Goal: Transaction & Acquisition: Download file/media

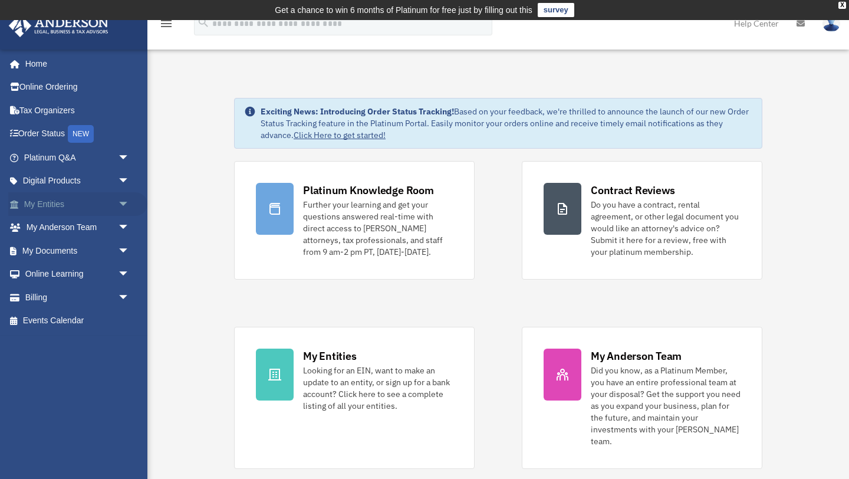
click at [64, 205] on link "My Entities arrow_drop_down" at bounding box center [77, 204] width 139 height 24
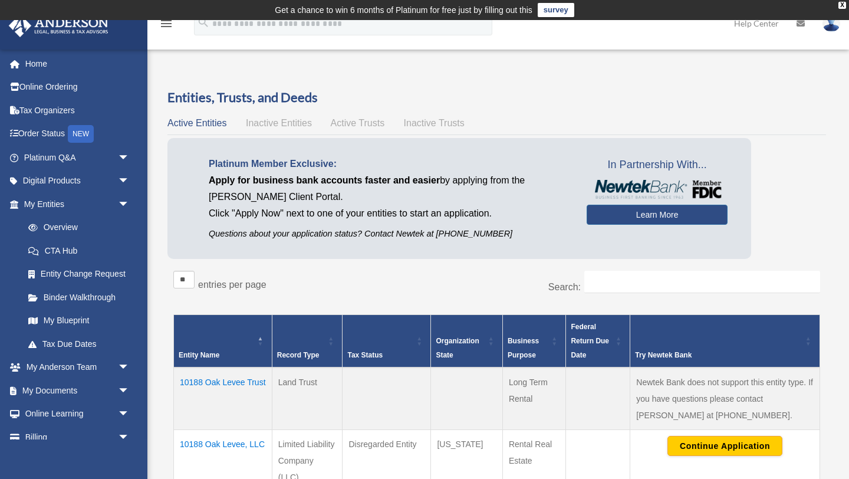
click at [351, 123] on span "Active Trusts" at bounding box center [358, 123] width 54 height 10
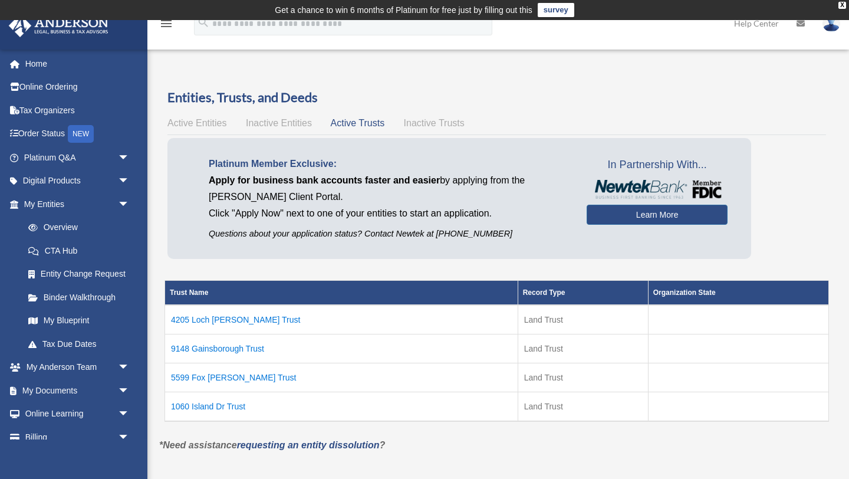
click at [424, 124] on span "Inactive Trusts" at bounding box center [434, 123] width 61 height 10
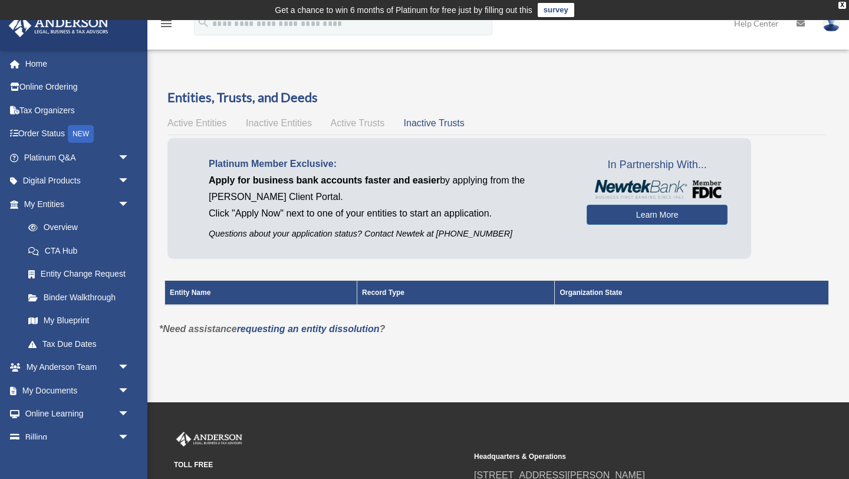
click at [361, 121] on span "Active Trusts" at bounding box center [358, 123] width 54 height 10
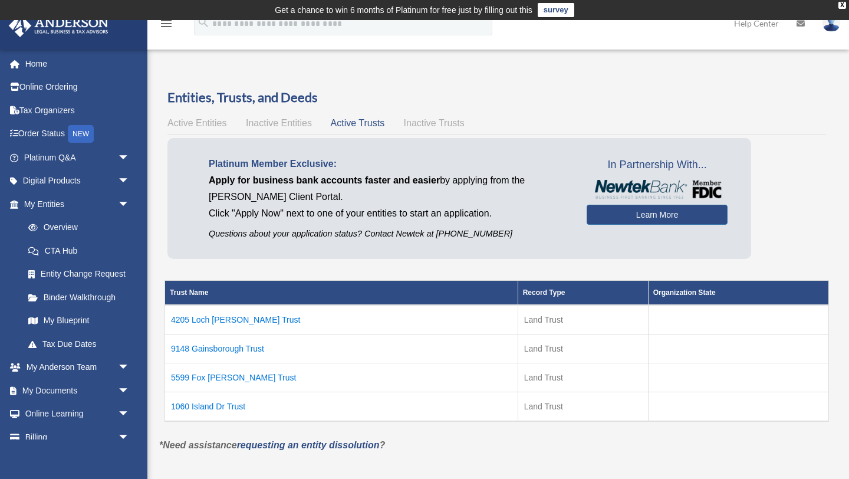
click at [282, 124] on span "Inactive Entities" at bounding box center [279, 123] width 66 height 10
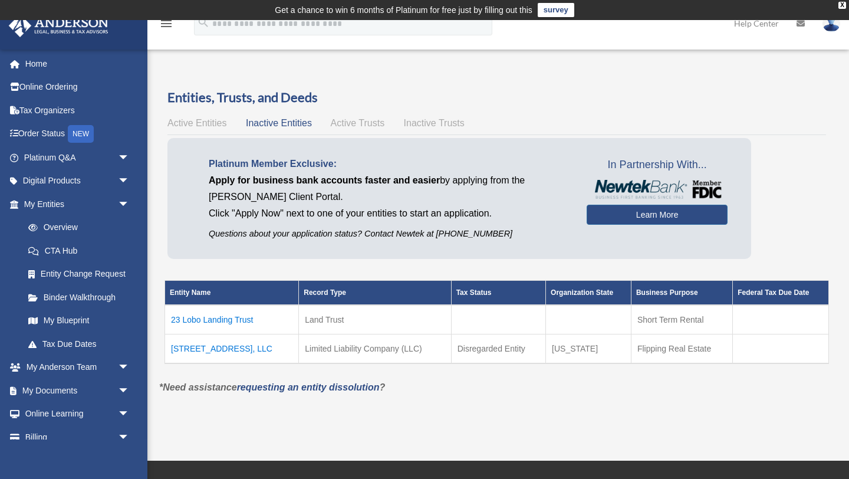
click at [203, 123] on span "Active Entities" at bounding box center [196, 123] width 59 height 10
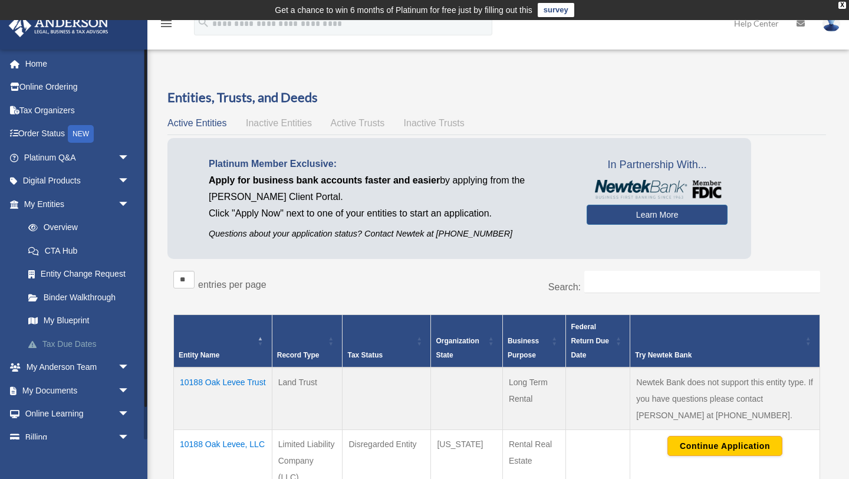
click at [88, 344] on link "Tax Due Dates" at bounding box center [82, 344] width 131 height 24
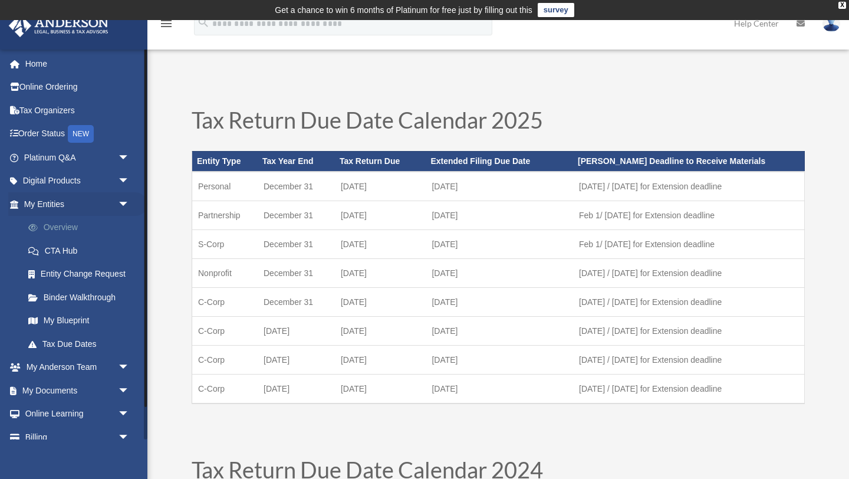
click at [70, 227] on link "Overview" at bounding box center [82, 228] width 131 height 24
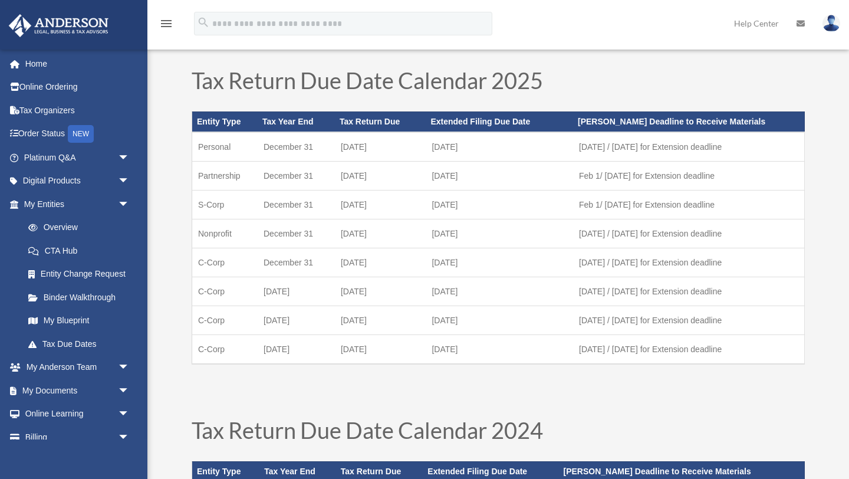
scroll to position [144, 0]
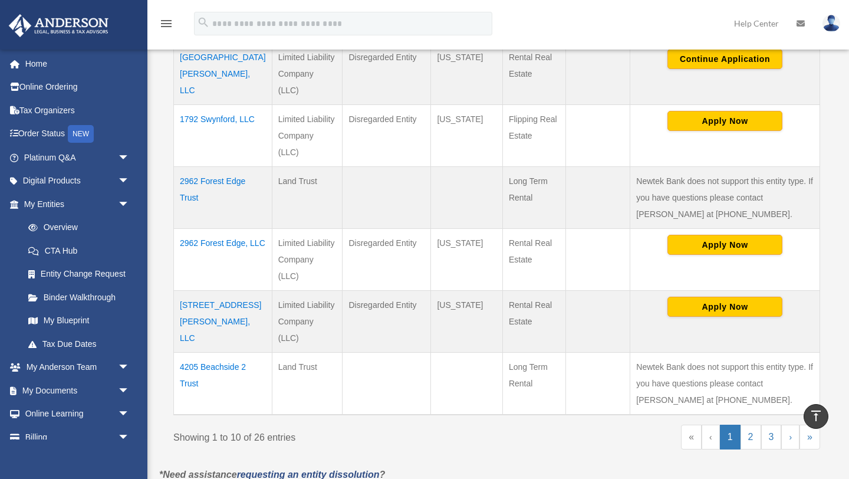
scroll to position [569, 0]
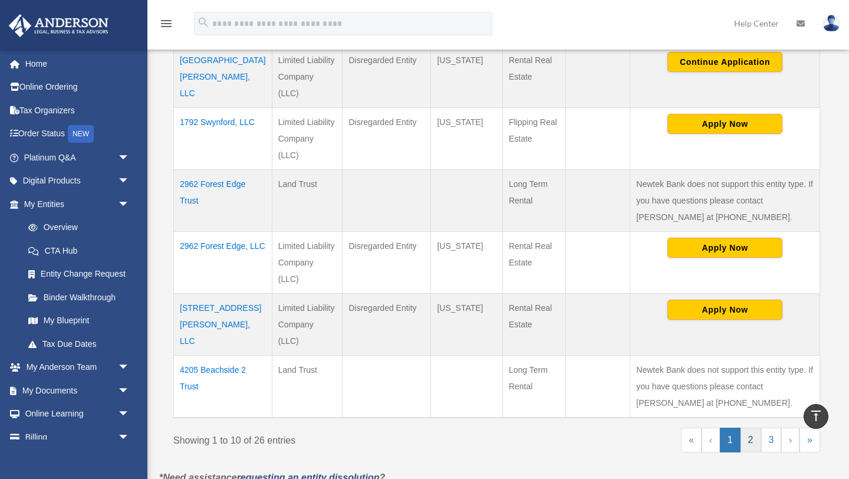
click at [750, 427] on link "2" at bounding box center [750, 439] width 21 height 25
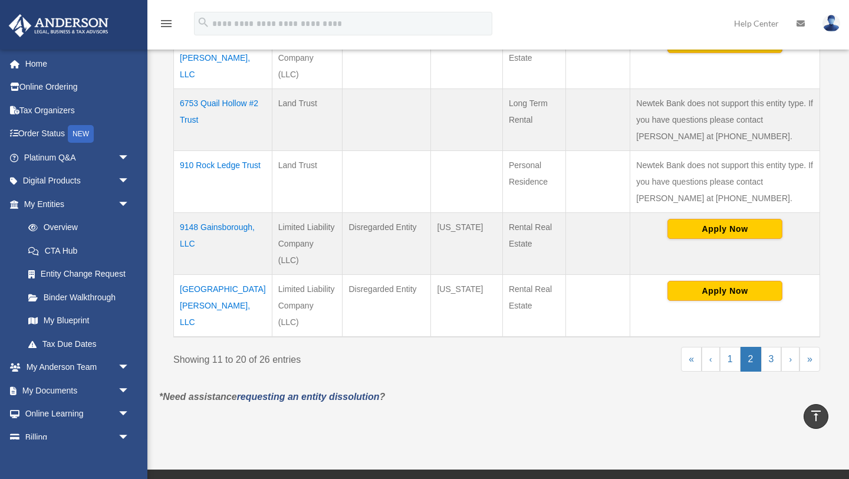
scroll to position [651, 0]
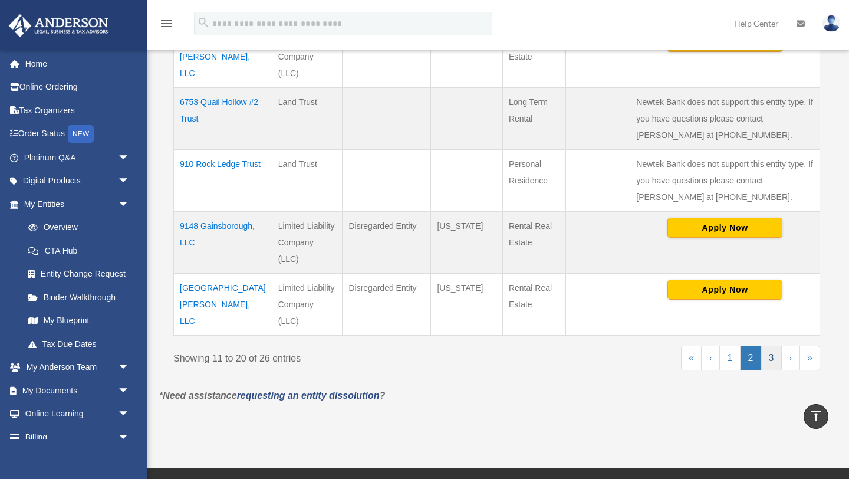
click at [773, 345] on link "3" at bounding box center [771, 357] width 21 height 25
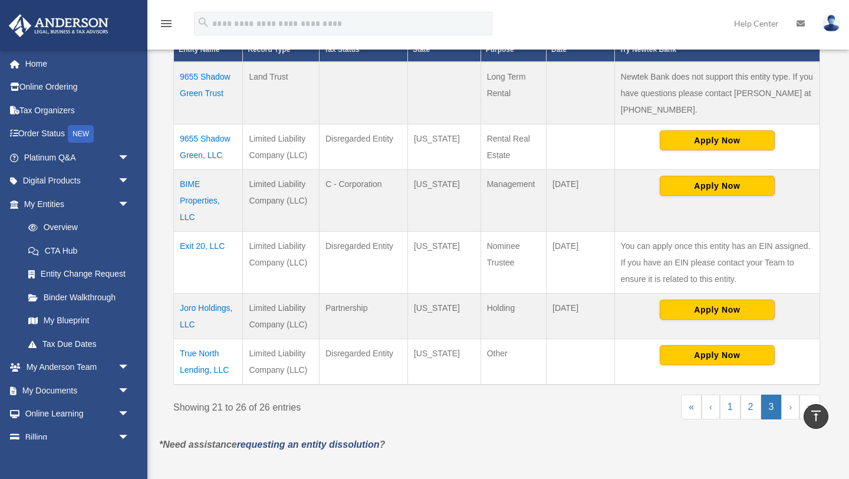
scroll to position [308, 0]
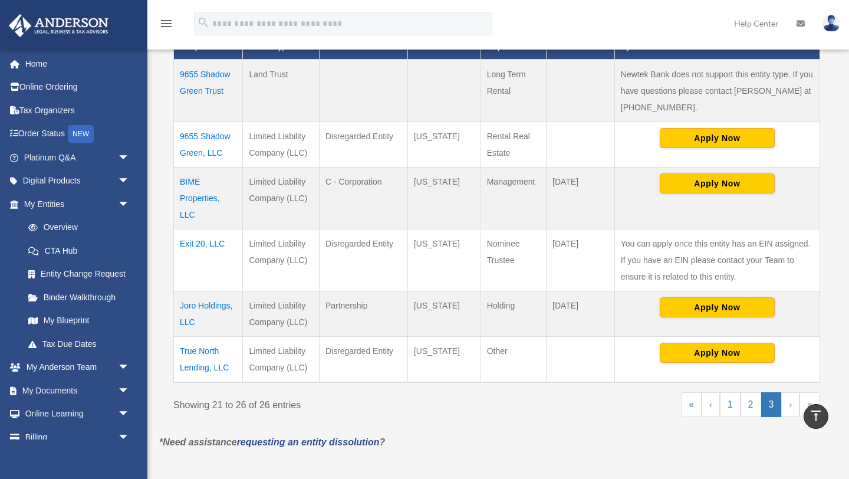
click at [212, 307] on td "Joro Holdings, LLC" at bounding box center [208, 313] width 69 height 45
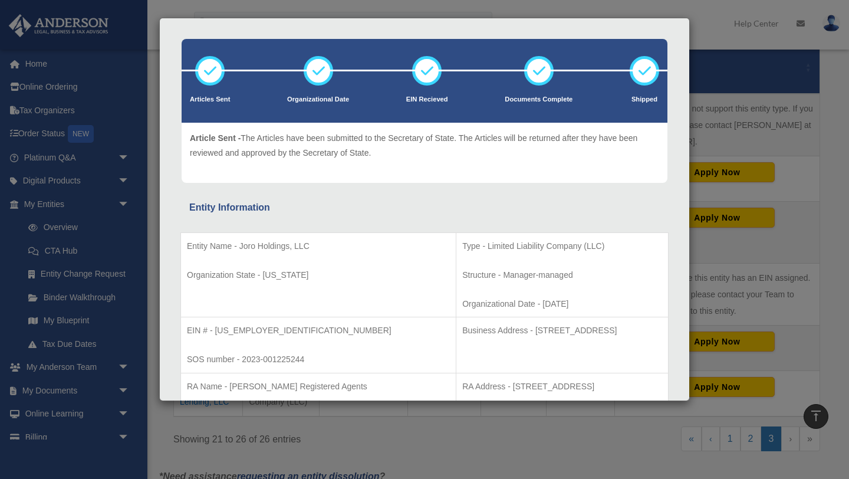
scroll to position [0, 0]
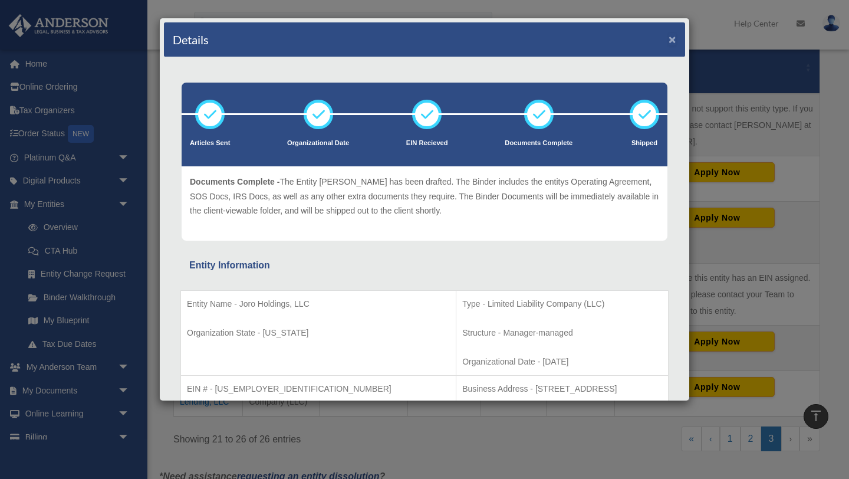
click at [674, 38] on button "×" at bounding box center [672, 39] width 8 height 12
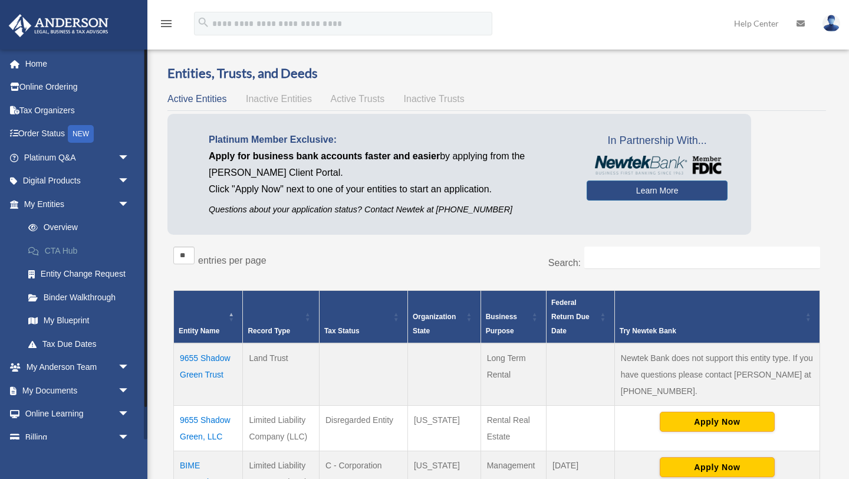
click at [71, 252] on link "CTA Hub" at bounding box center [82, 251] width 131 height 24
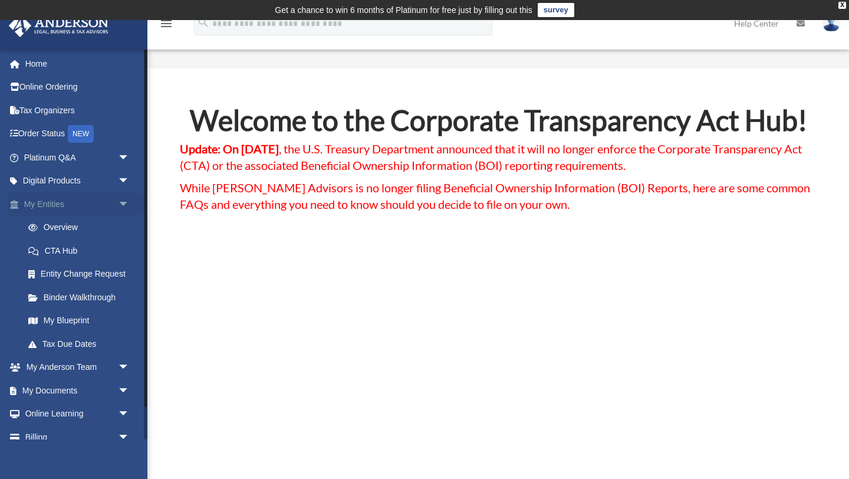
click at [55, 203] on link "My Entities arrow_drop_down" at bounding box center [77, 204] width 139 height 24
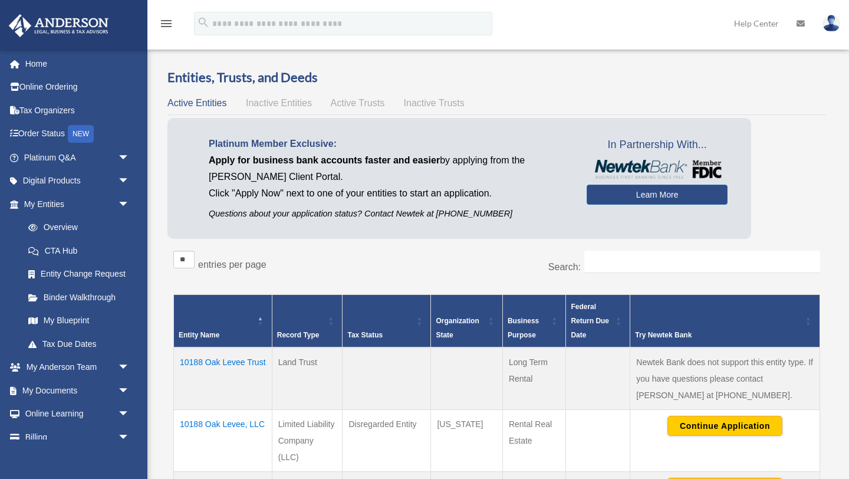
click at [91, 295] on link "Binder Walkthrough" at bounding box center [79, 297] width 125 height 24
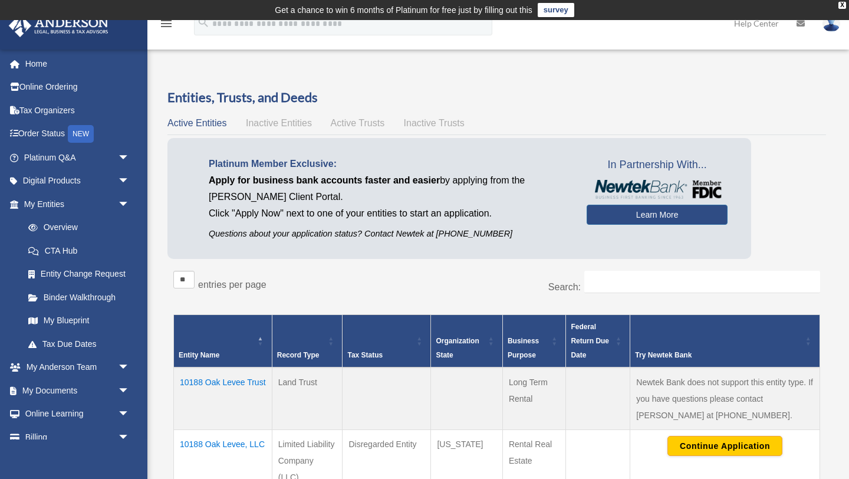
scroll to position [24, 0]
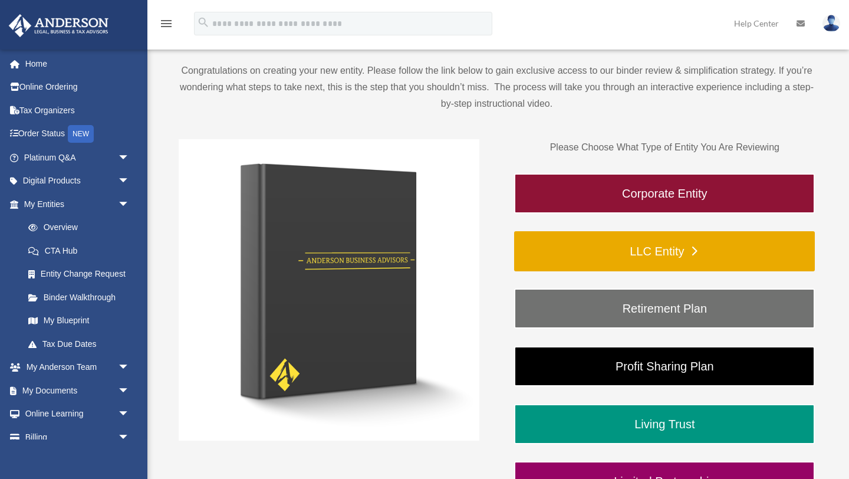
scroll to position [114, 0]
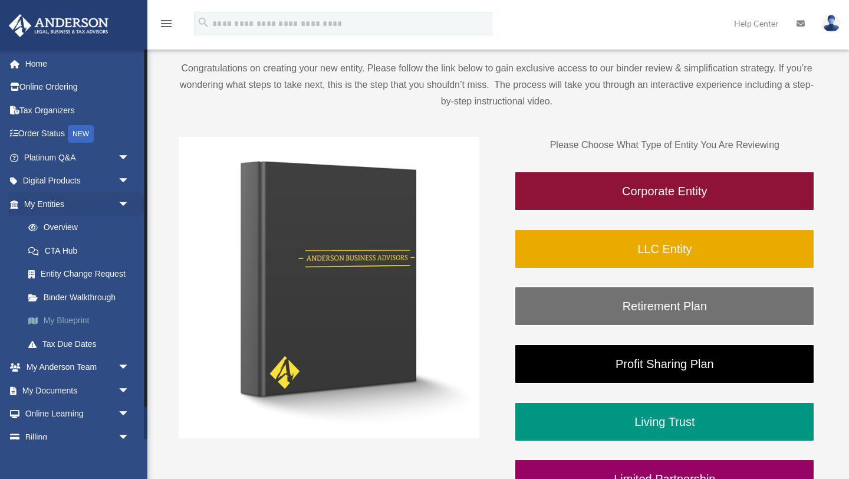
click at [62, 321] on link "My Blueprint" at bounding box center [82, 321] width 131 height 24
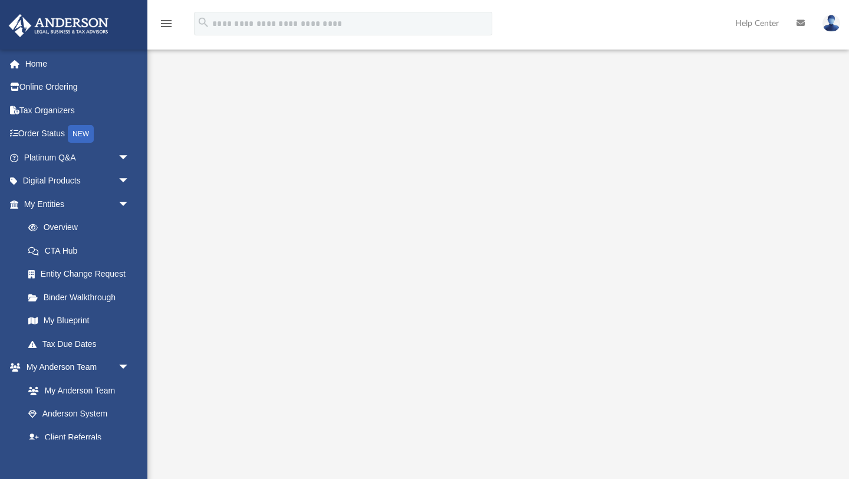
scroll to position [58, 0]
click at [51, 203] on link "My Entities arrow_drop_down" at bounding box center [77, 204] width 139 height 24
click at [75, 182] on link "Digital Products arrow_drop_down" at bounding box center [77, 181] width 139 height 24
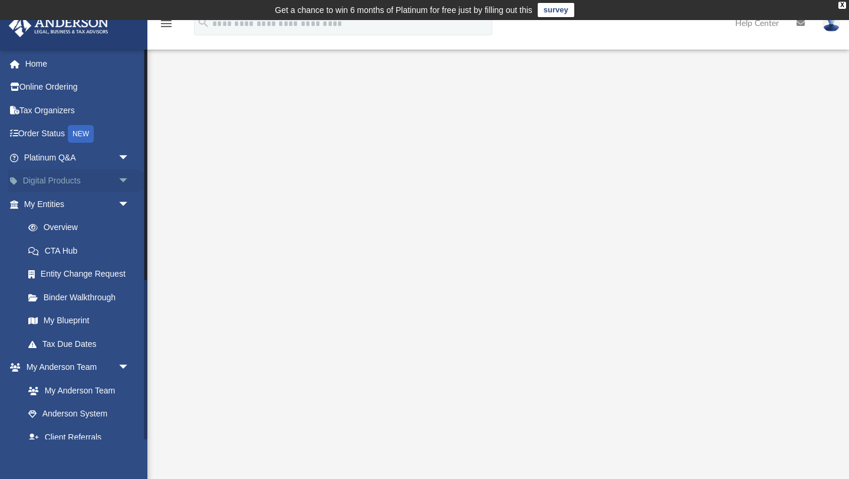
scroll to position [42, 0]
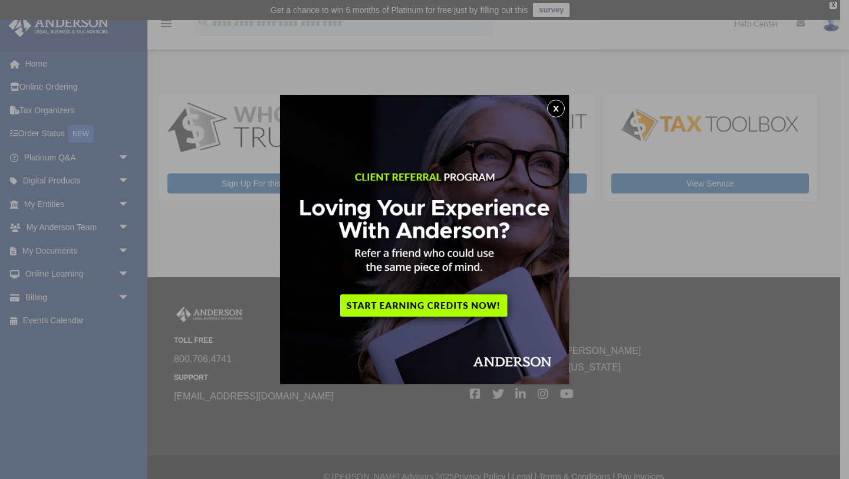
click at [553, 109] on button "x" at bounding box center [556, 109] width 18 height 18
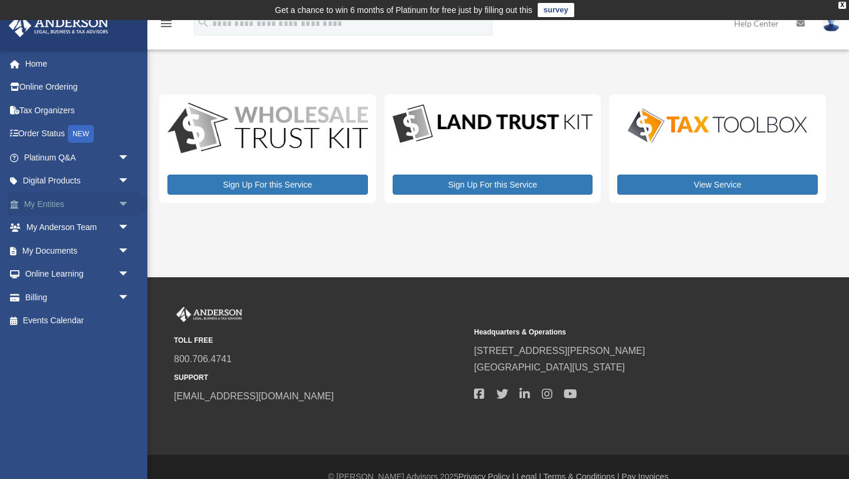
click at [101, 203] on link "My Entities arrow_drop_down" at bounding box center [77, 204] width 139 height 24
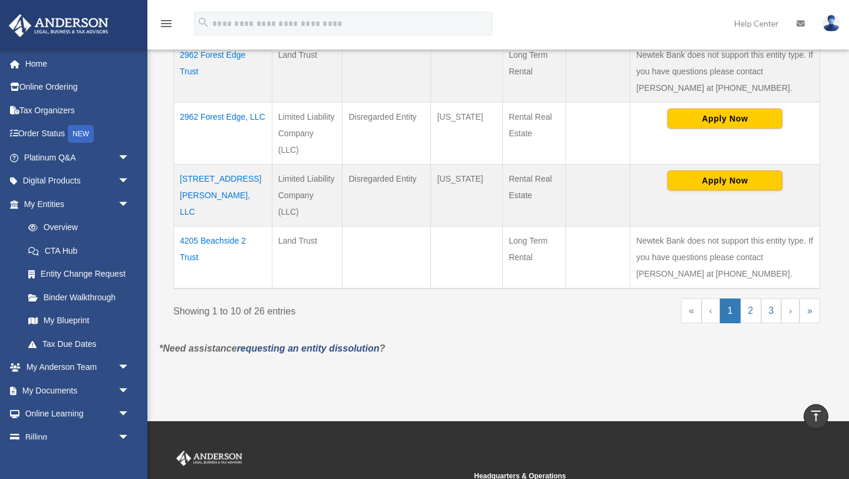
scroll to position [729, 0]
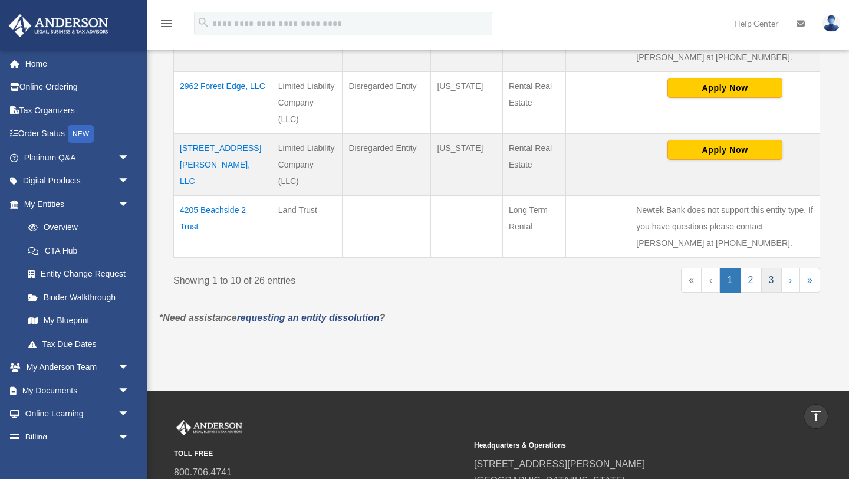
click at [773, 268] on link "3" at bounding box center [771, 280] width 21 height 25
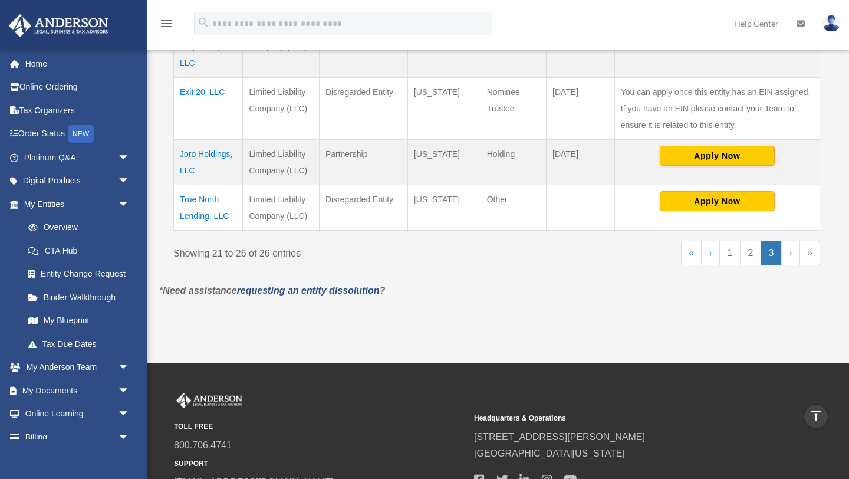
scroll to position [457, 0]
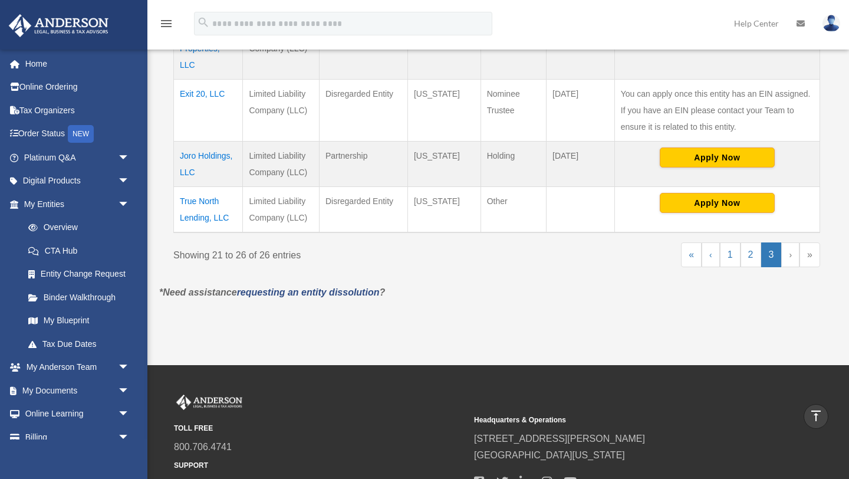
click at [214, 159] on td "Joro Holdings, LLC" at bounding box center [208, 163] width 69 height 45
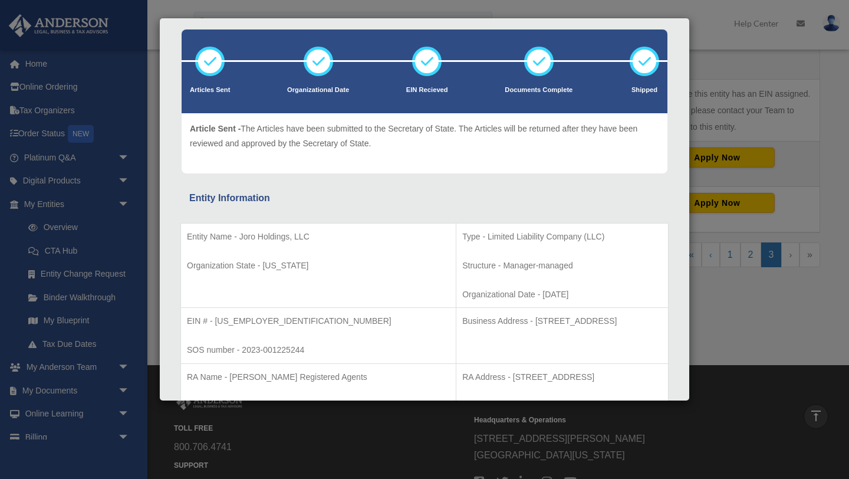
scroll to position [0, 0]
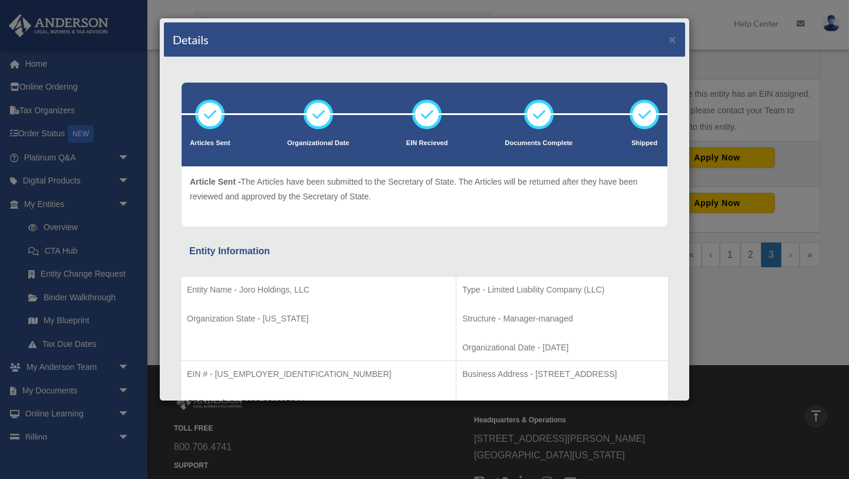
click at [110, 260] on div "Details × Articles Sent Organizational Date" at bounding box center [424, 239] width 849 height 479
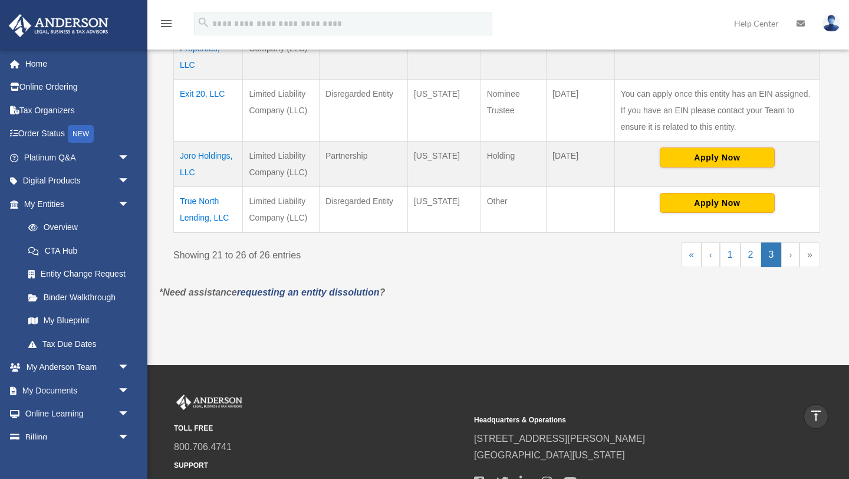
click at [210, 159] on td "Joro Holdings, LLC" at bounding box center [208, 163] width 69 height 45
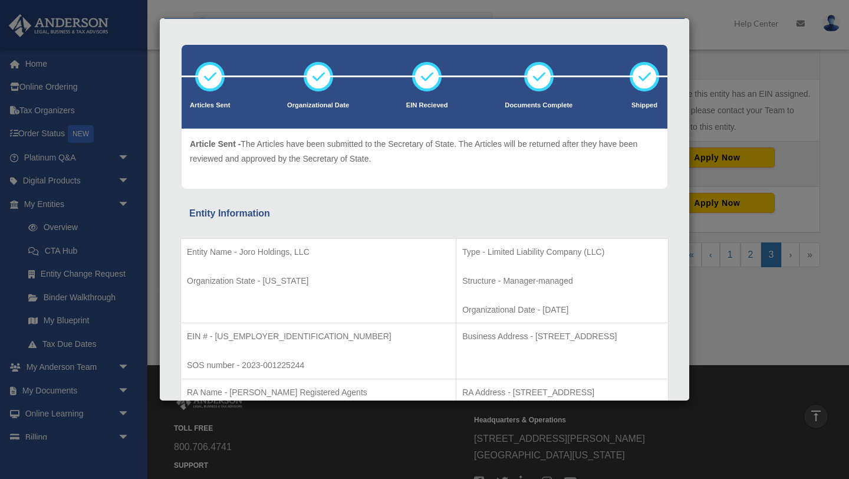
scroll to position [37, 0]
click at [105, 227] on div "Details × Articles Sent Organizational Date" at bounding box center [424, 239] width 849 height 479
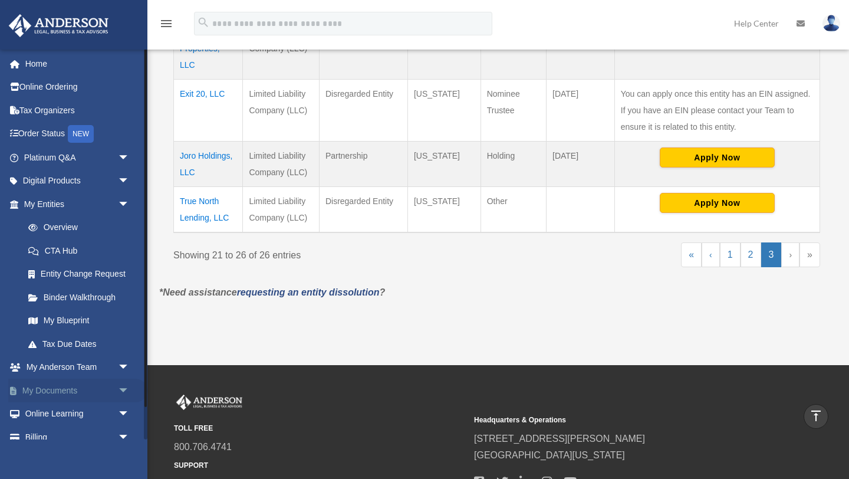
click at [71, 390] on link "My Documents arrow_drop_down" at bounding box center [77, 390] width 139 height 24
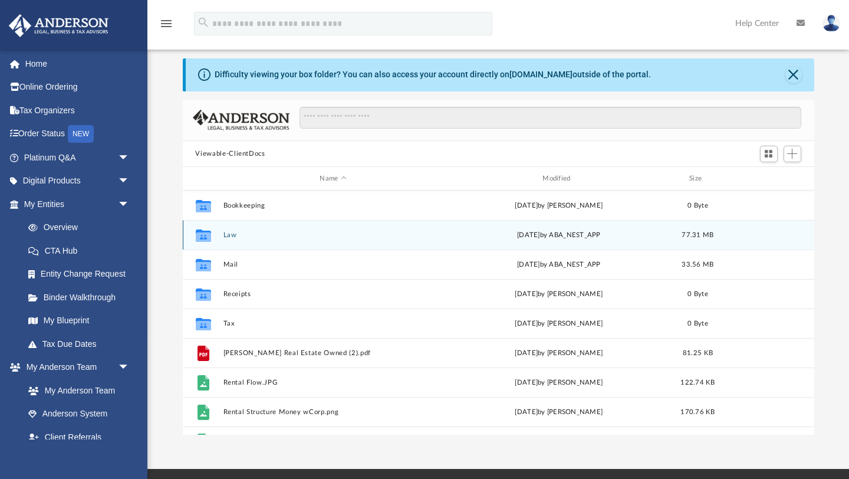
click at [223, 234] on button "Law" at bounding box center [333, 235] width 220 height 8
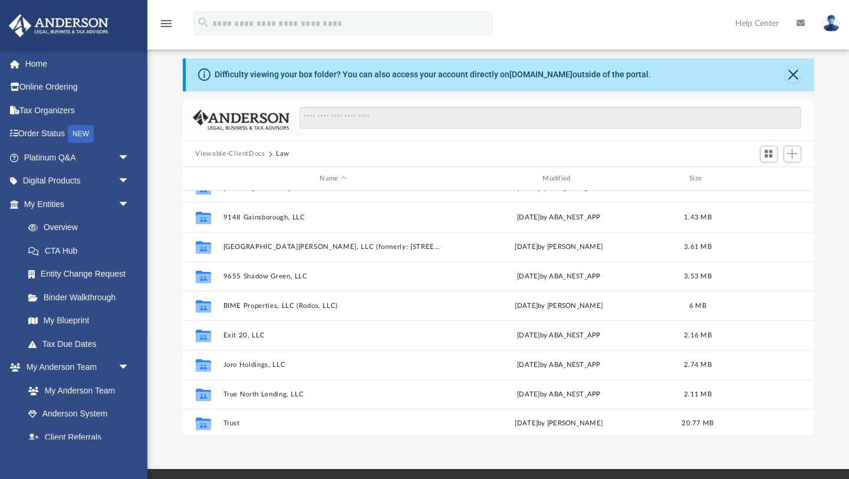
scroll to position [315, 0]
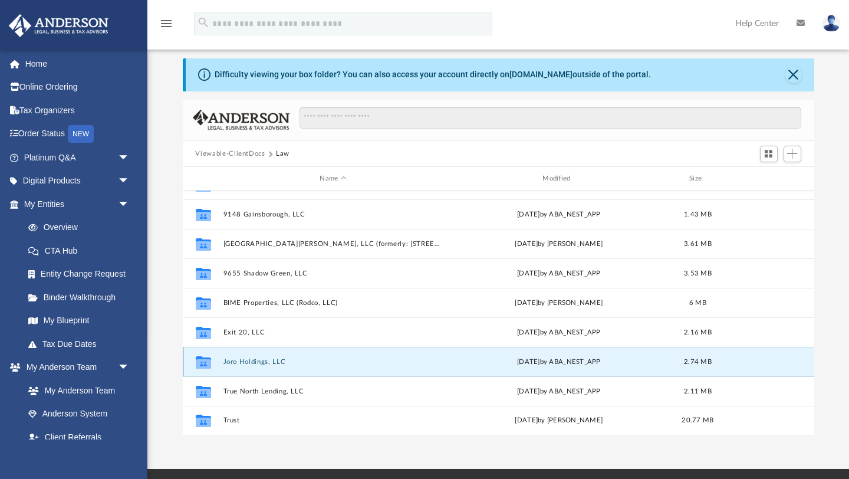
click at [257, 362] on button "Joro Holdings, LLC" at bounding box center [333, 362] width 220 height 8
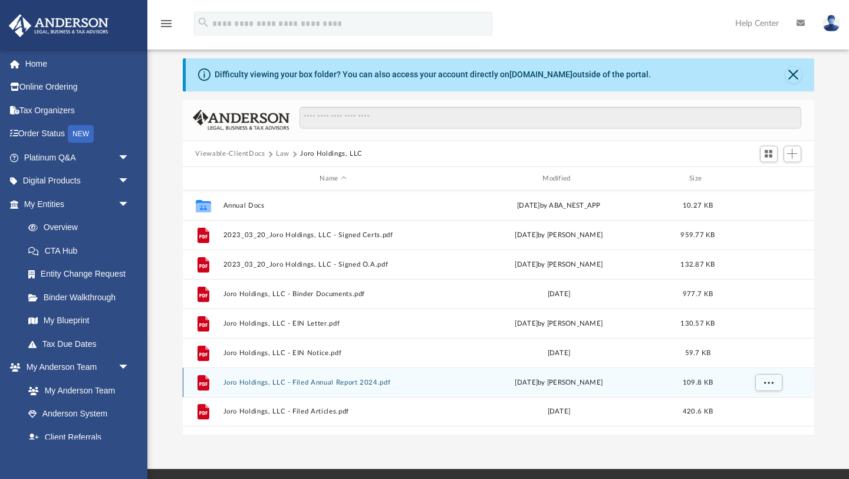
click at [326, 380] on button "Joro Holdings, LLC - Filed Annual Report 2024.pdf" at bounding box center [333, 382] width 220 height 8
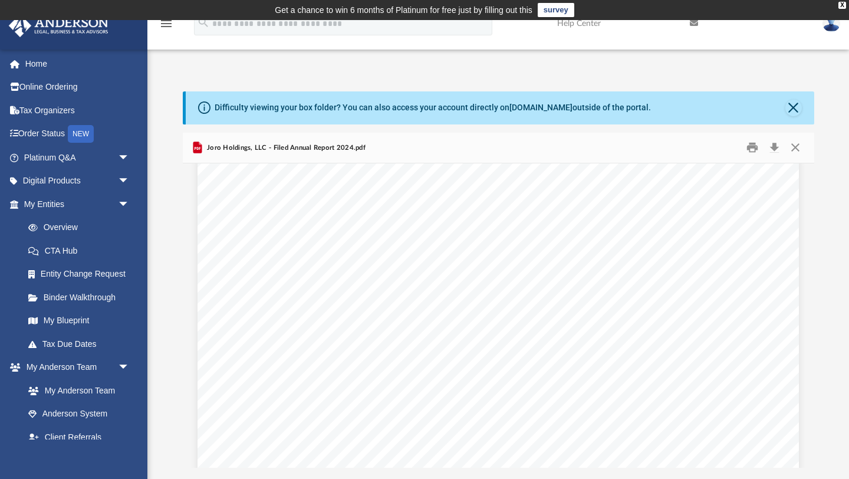
scroll to position [17, 0]
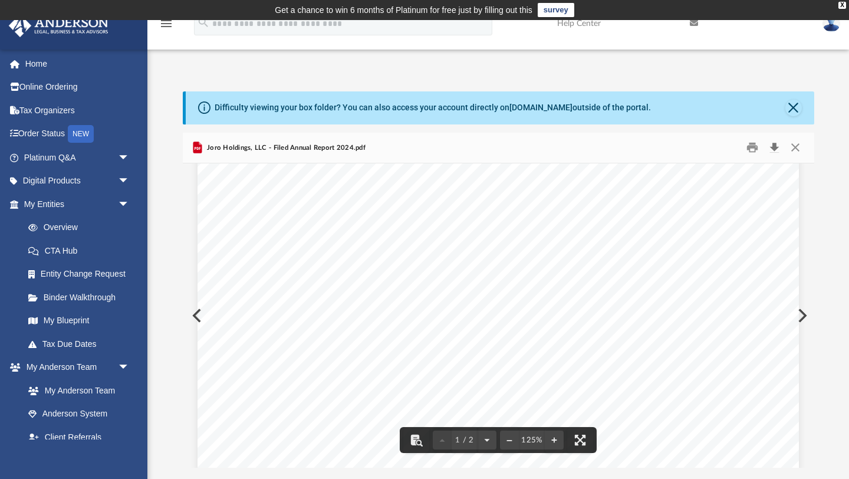
click at [774, 147] on button "Download" at bounding box center [774, 147] width 21 height 18
click at [794, 108] on button "Close" at bounding box center [793, 108] width 17 height 17
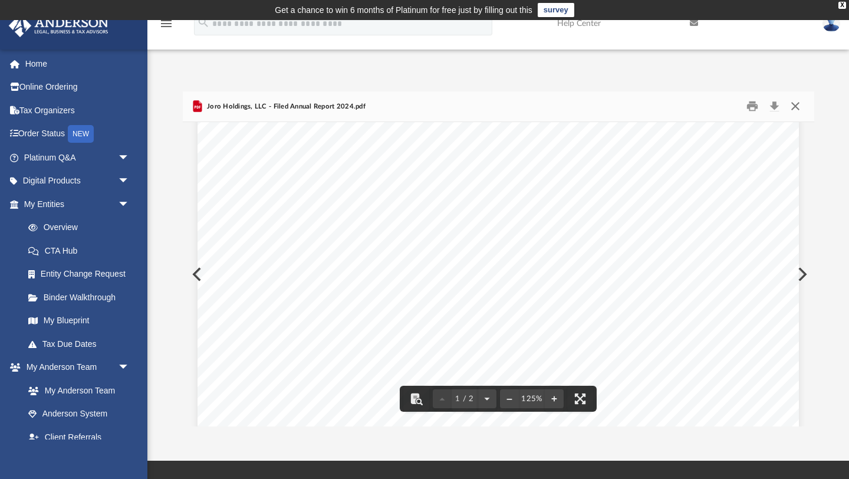
click at [794, 105] on button "Close" at bounding box center [794, 106] width 21 height 18
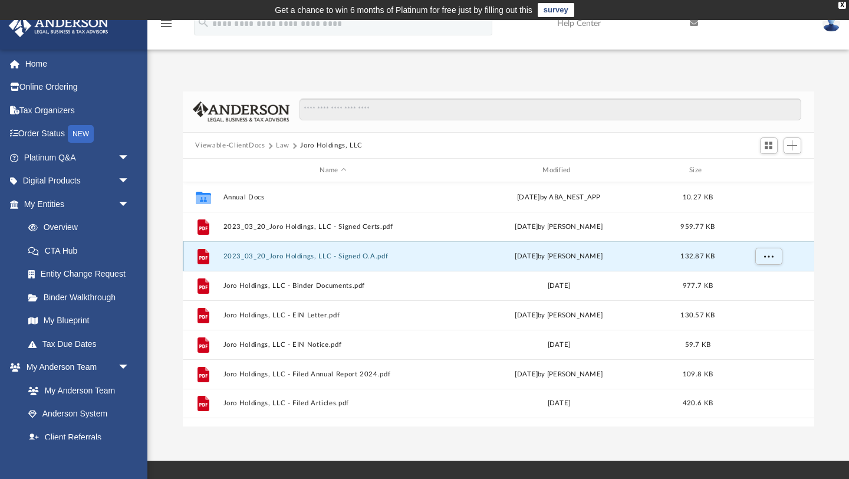
click at [341, 255] on button "2023_03_20_Joro Holdings, LLC - Signed O.A.pdf" at bounding box center [333, 256] width 220 height 8
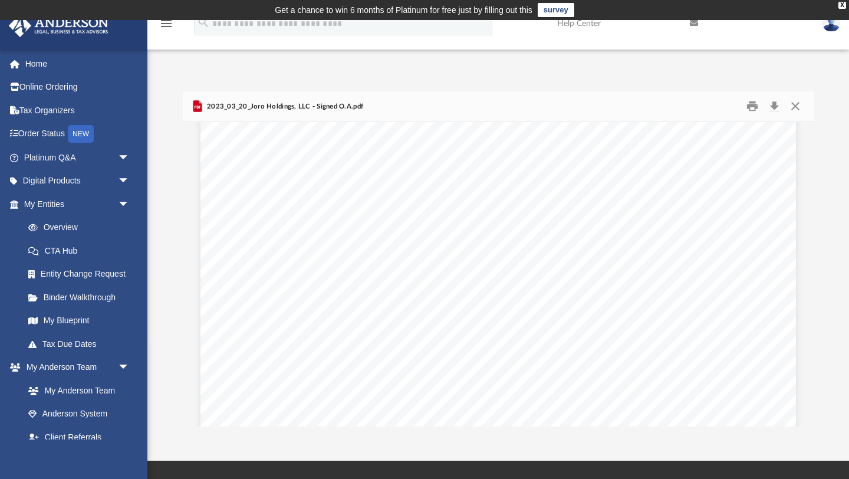
scroll to position [0, 0]
click at [796, 106] on button "Close" at bounding box center [794, 106] width 21 height 18
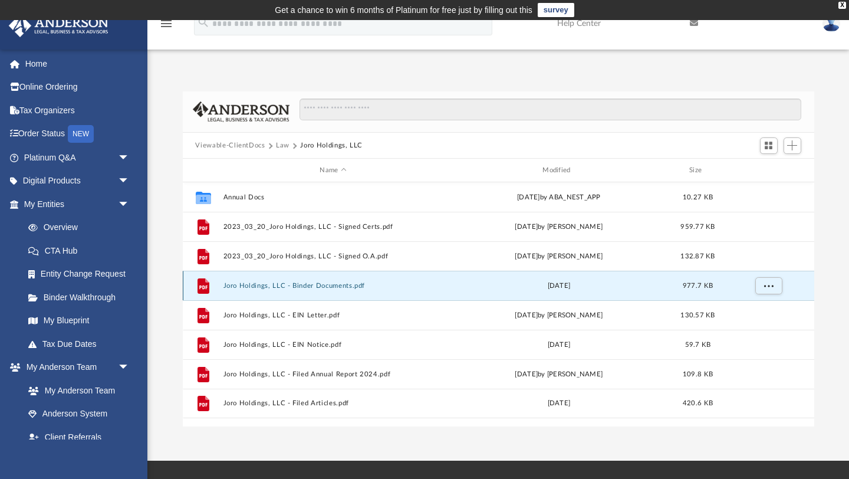
click at [329, 288] on button "Joro Holdings, LLC - Binder Documents.pdf" at bounding box center [333, 286] width 220 height 8
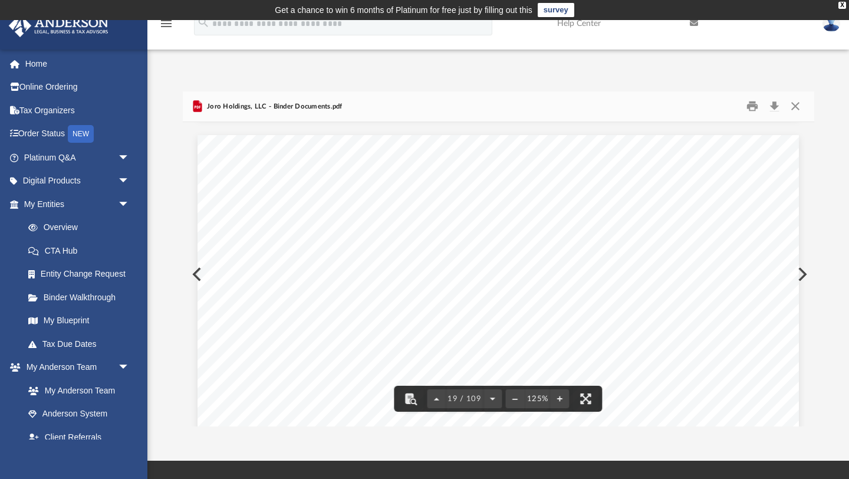
scroll to position [14285, 0]
click at [774, 108] on button "Download" at bounding box center [774, 106] width 21 height 18
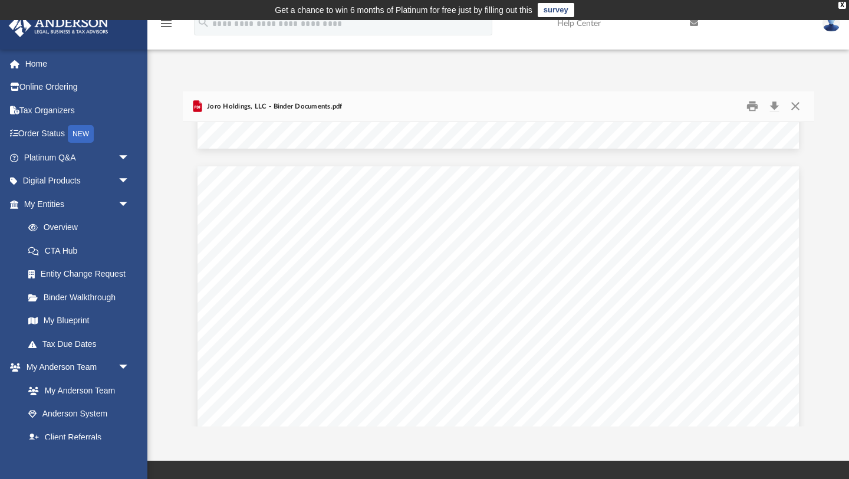
click at [778, 44] on link at bounding box center [747, 23] width 133 height 47
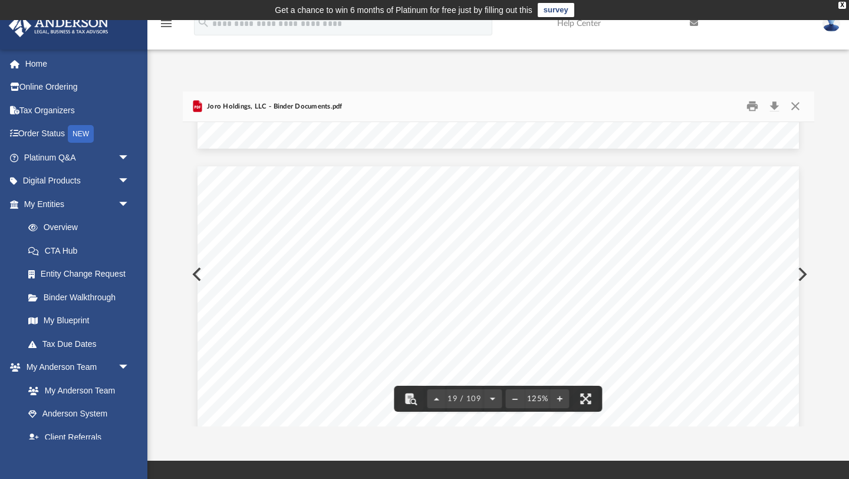
click at [848, 214] on div "Difficulty viewing your box folder? You can also access your account directly o…" at bounding box center [497, 258] width 701 height 335
